Goal: Check status: Check status

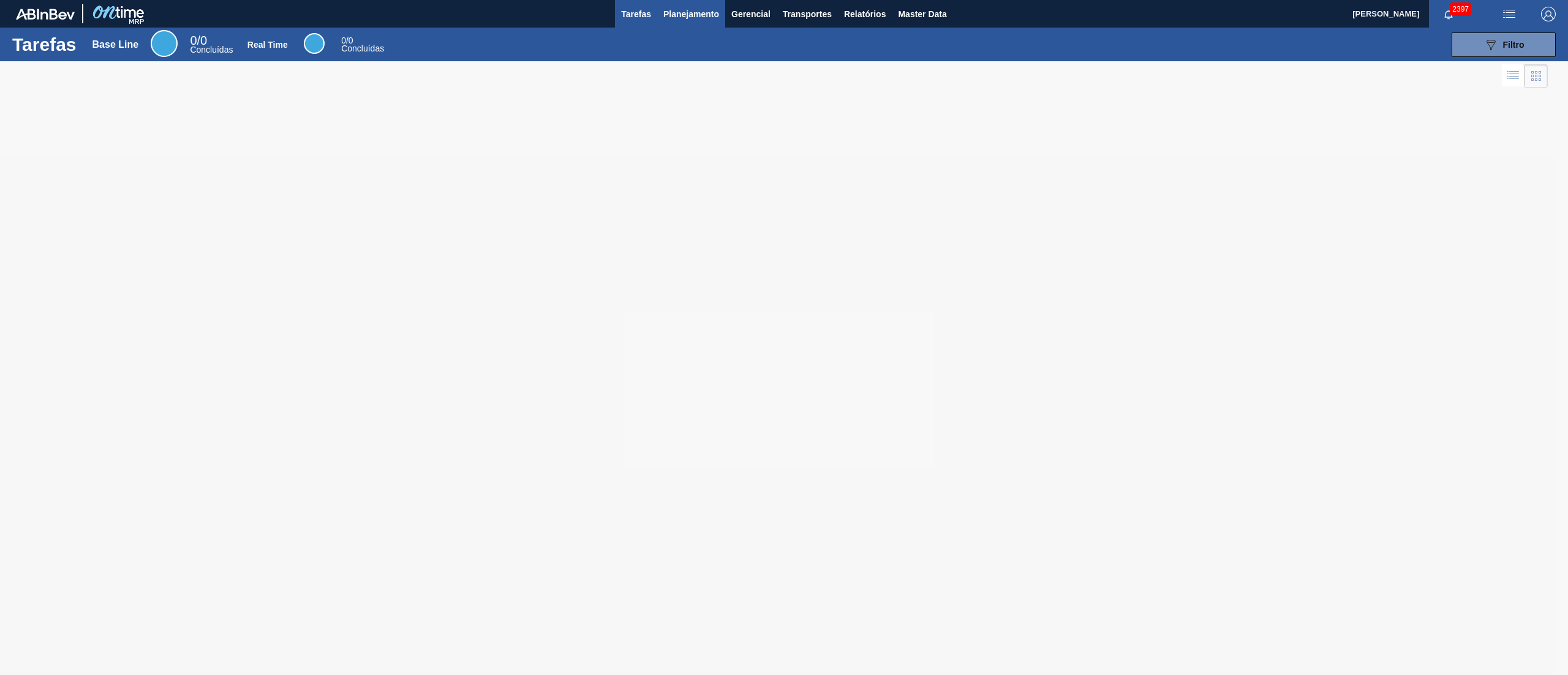
click at [675, 14] on span "Planejamento" at bounding box center [691, 14] width 56 height 15
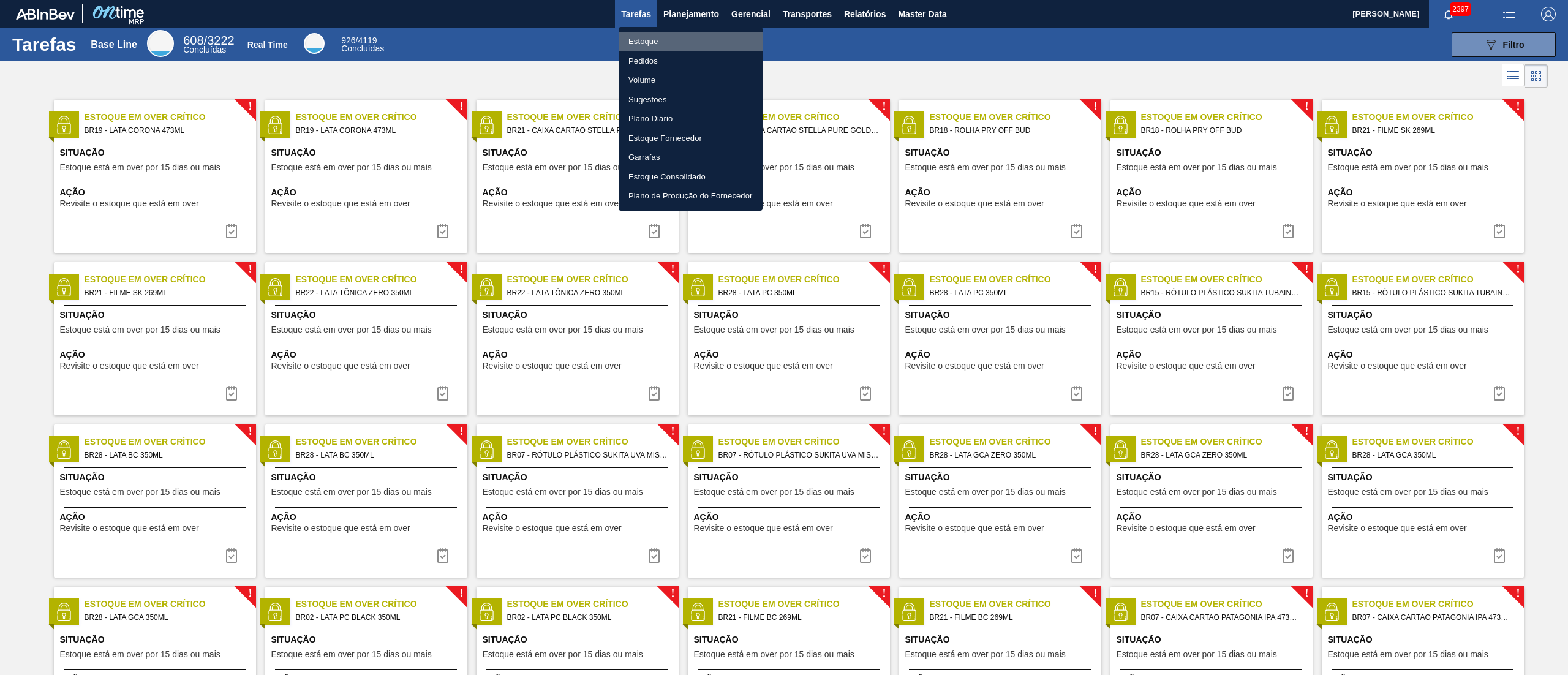
click at [624, 41] on li "Estoque" at bounding box center [690, 41] width 144 height 19
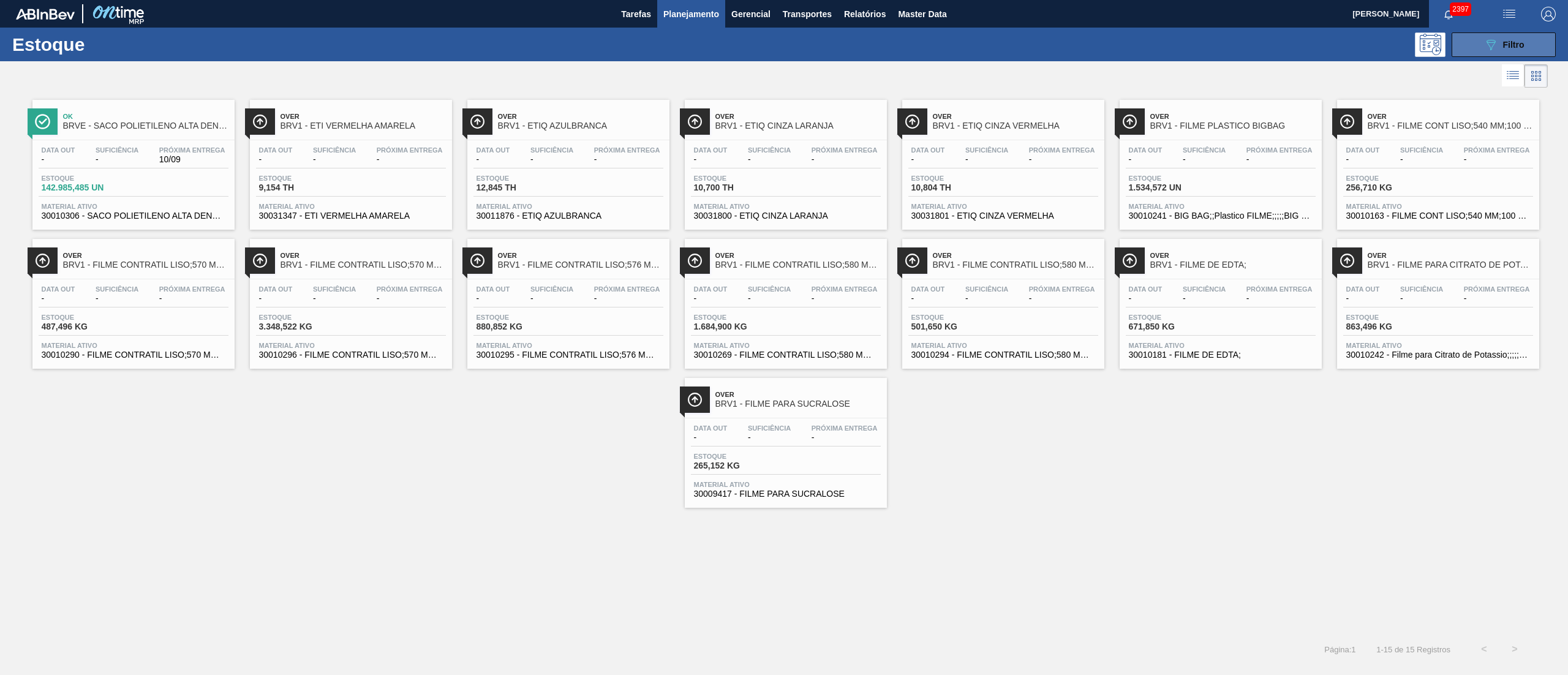
click at [1537, 46] on button "089F7B8B-B2A5-4AFE-B5C0-19BA573D28AC Filtro" at bounding box center [1504, 44] width 104 height 24
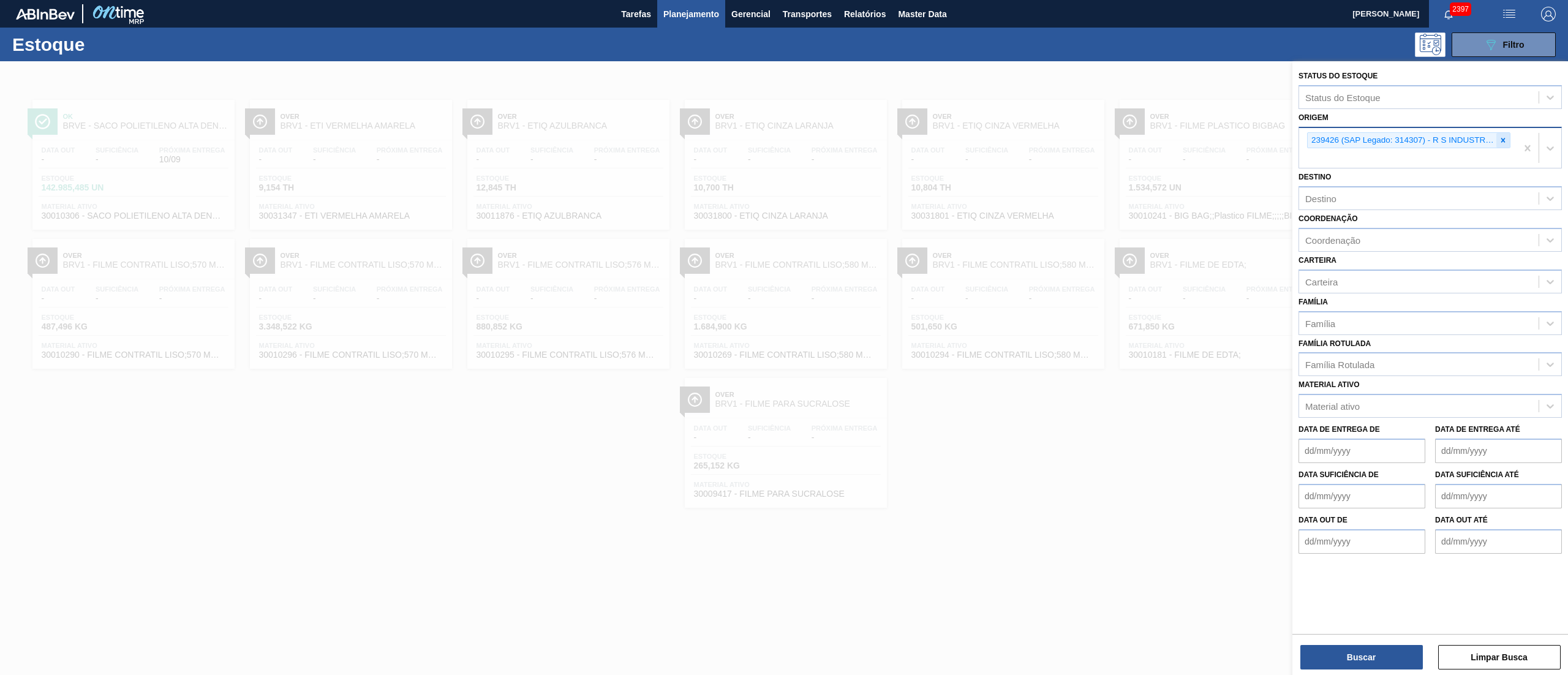
click at [1501, 143] on icon at bounding box center [1503, 140] width 9 height 9
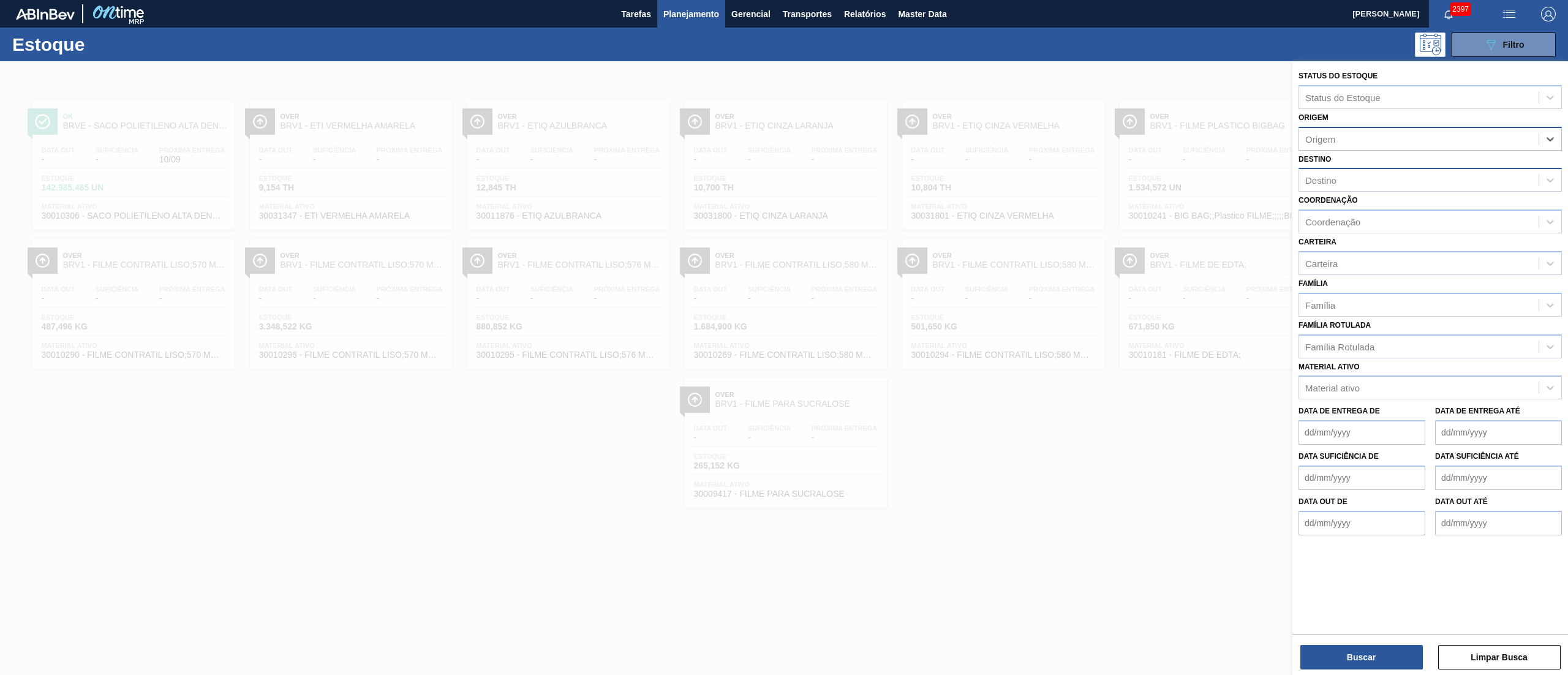
click at [1389, 172] on div "Destino" at bounding box center [1418, 180] width 240 height 18
type input "brv3"
click at [1367, 211] on div "BRV3 - Vidros Rio" at bounding box center [1430, 210] width 263 height 23
click at [1373, 668] on button "Buscar" at bounding box center [1361, 657] width 122 height 24
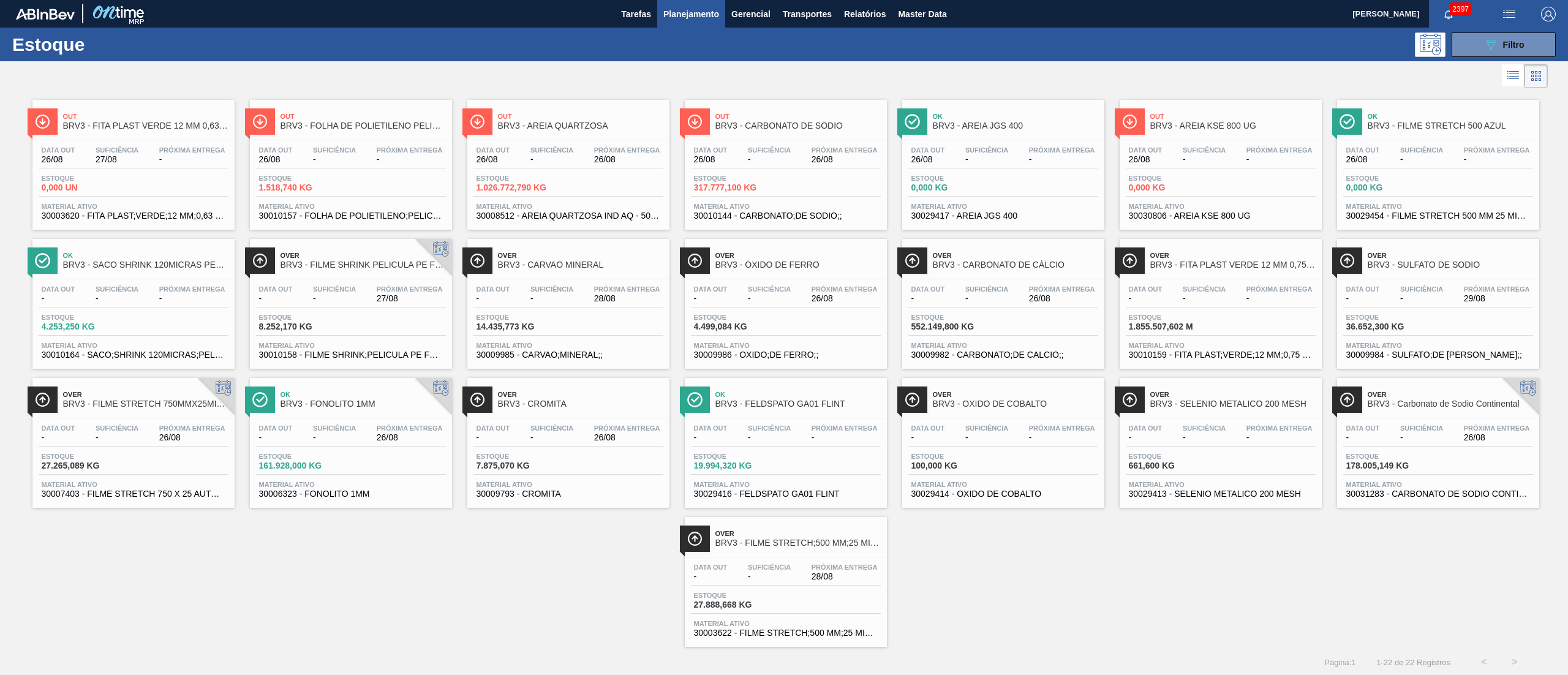
click at [520, 168] on div "Data out 26/08 Suficiência - Próxima Entrega 26/08" at bounding box center [568, 157] width 190 height 22
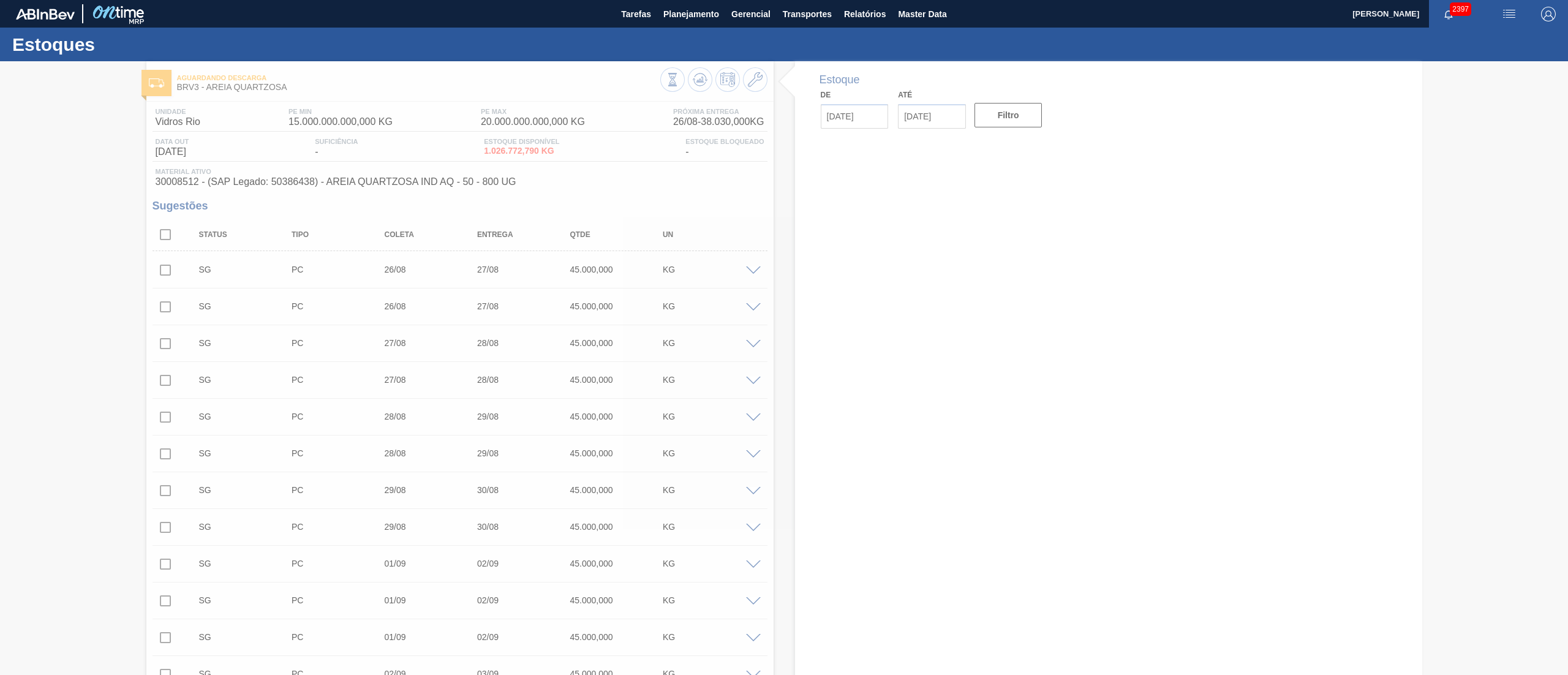
type input "[DATE]"
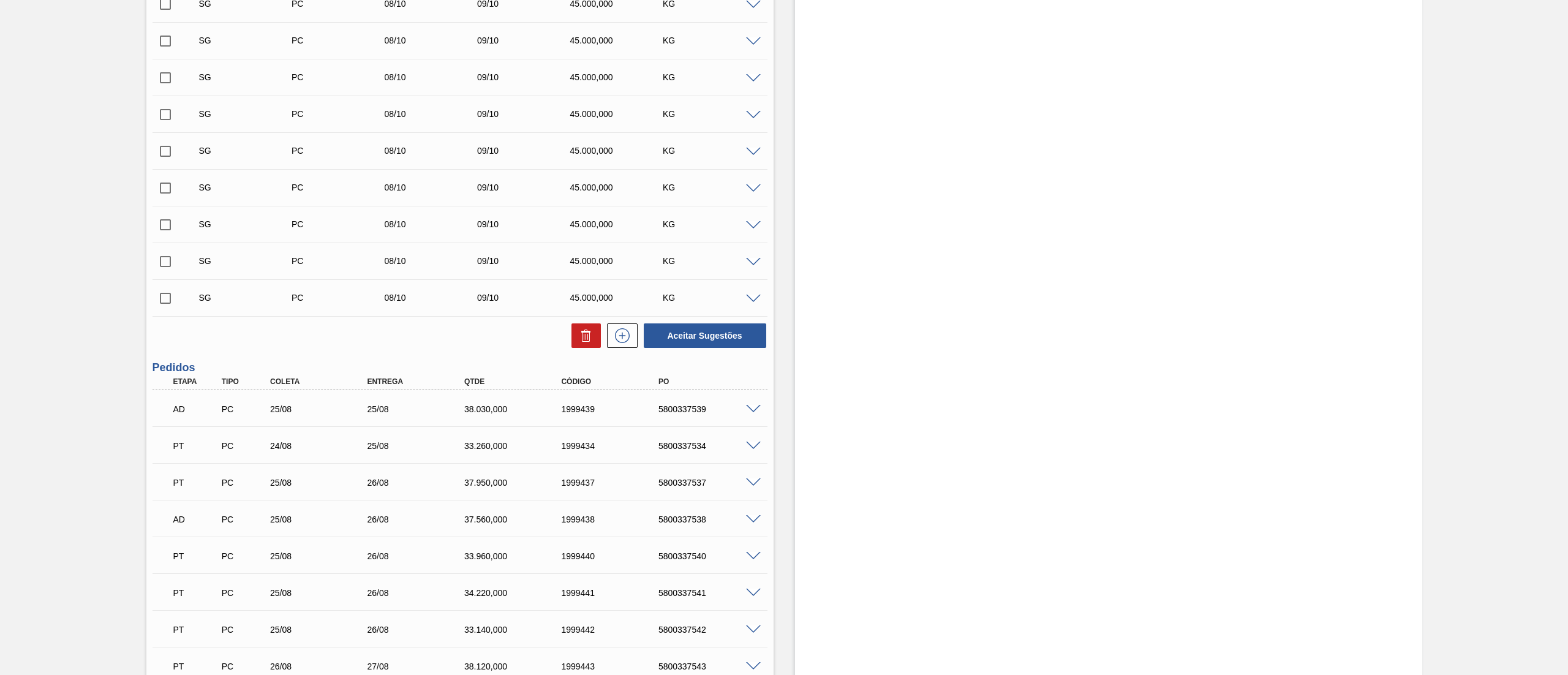
scroll to position [11381, 0]
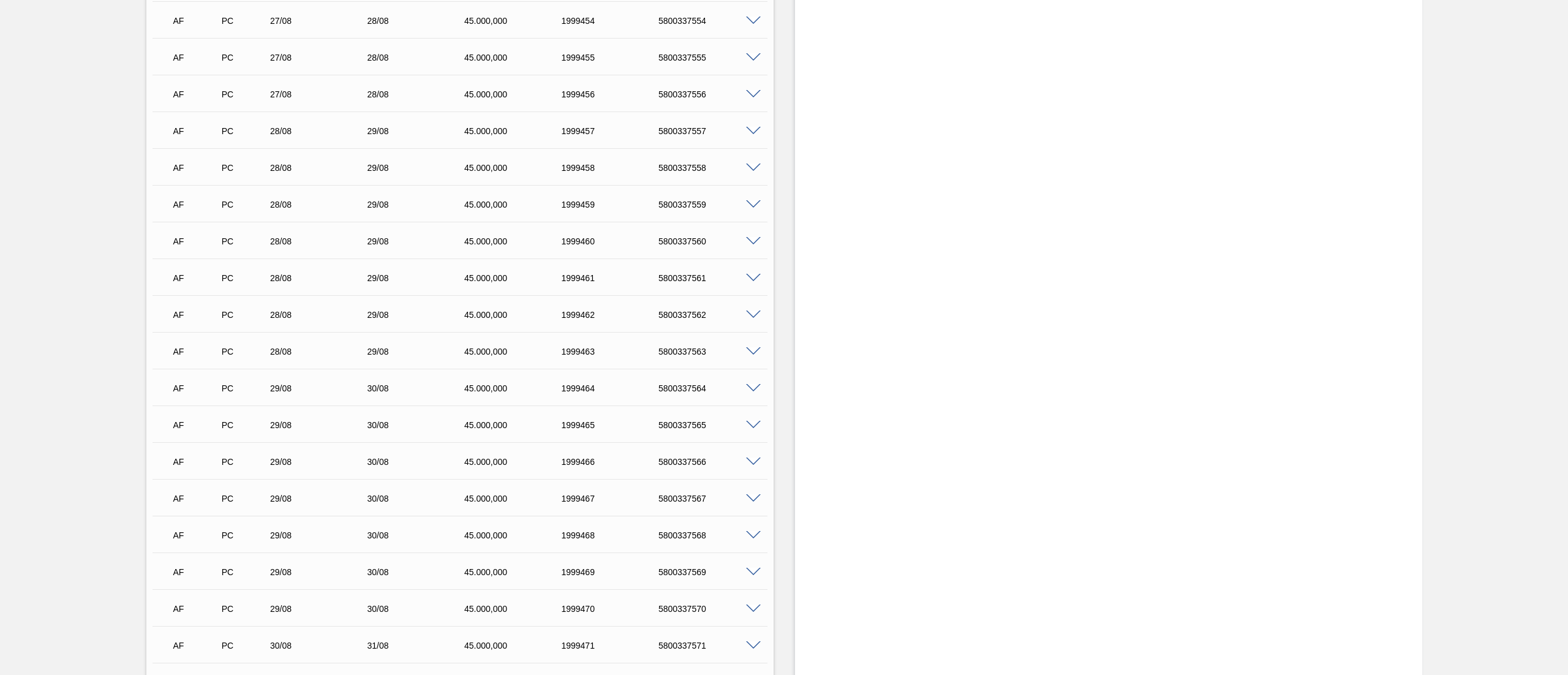
click at [672, 492] on div "AF PC 29/08 30/08 45.000,000 1999467 5800337567" at bounding box center [456, 497] width 582 height 24
click at [672, 490] on div "AF PC 29/08 30/08 45.000,000 1999467 5800337567" at bounding box center [456, 497] width 582 height 24
click at [672, 497] on div "5800337567" at bounding box center [710, 498] width 111 height 10
copy div "5800337567"
